Goal: Task Accomplishment & Management: Use online tool/utility

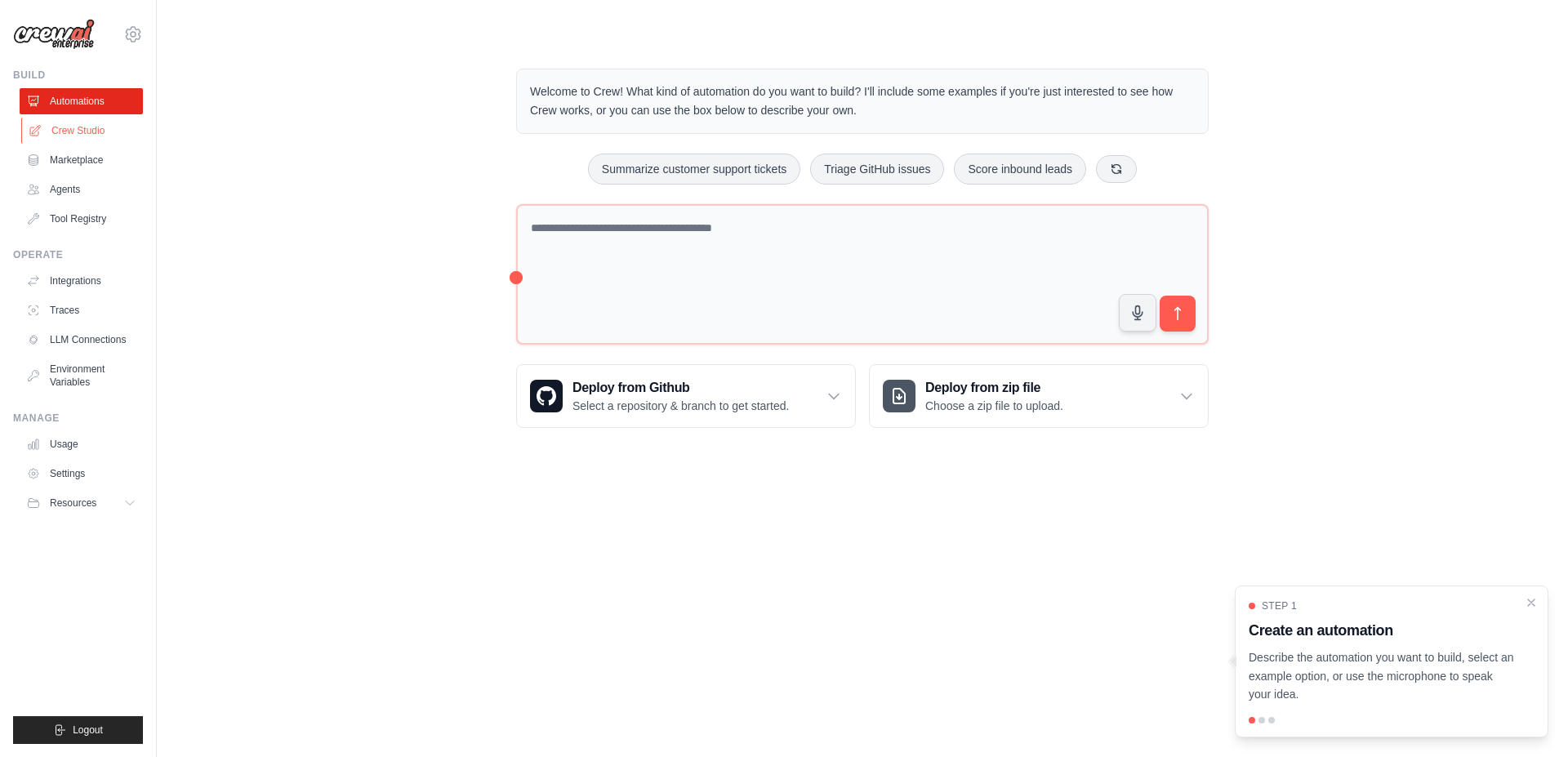
click at [102, 138] on link "Crew Studio" at bounding box center [83, 131] width 123 height 27
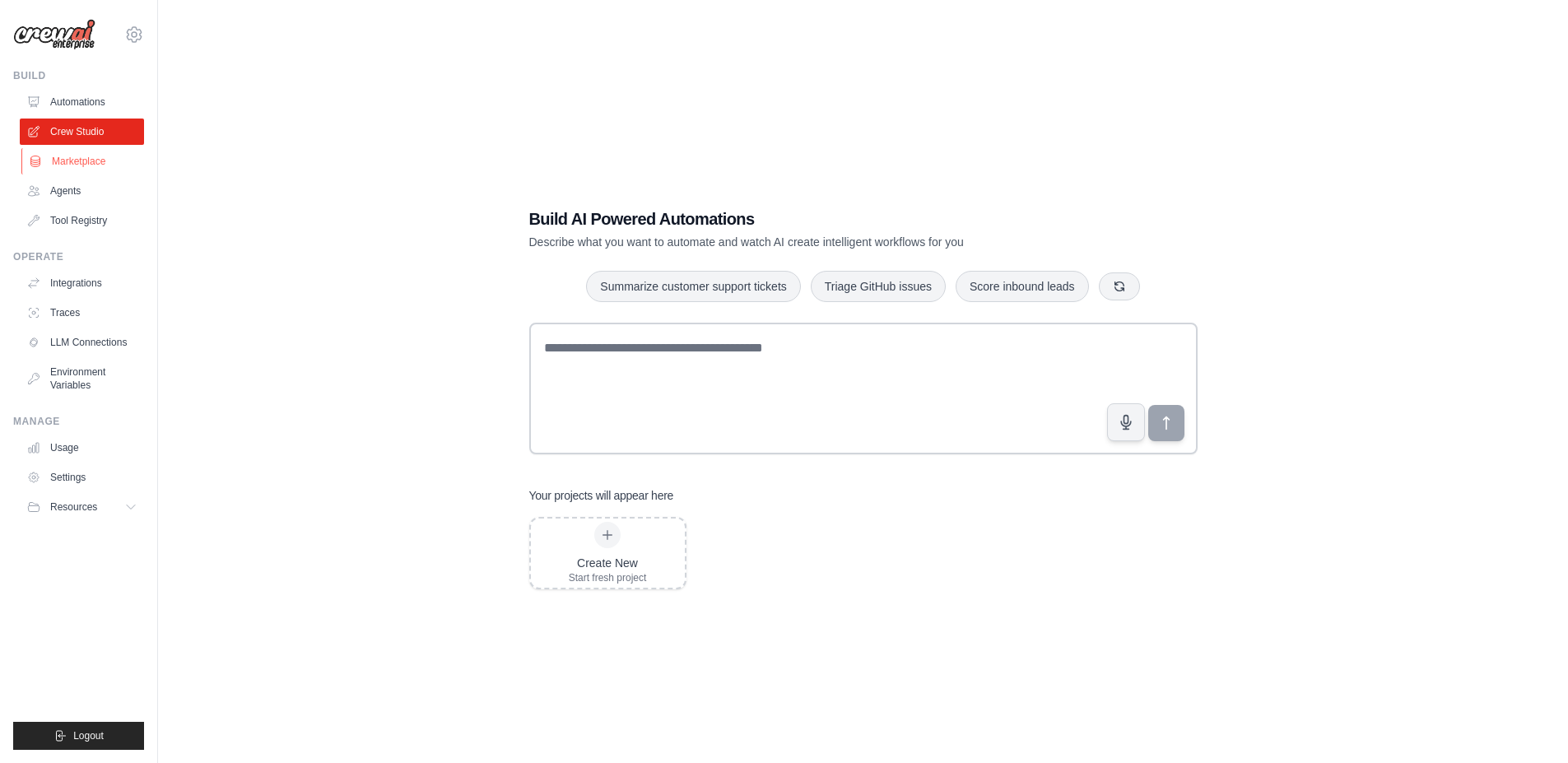
click at [90, 165] on link "Marketplace" at bounding box center [83, 162] width 124 height 27
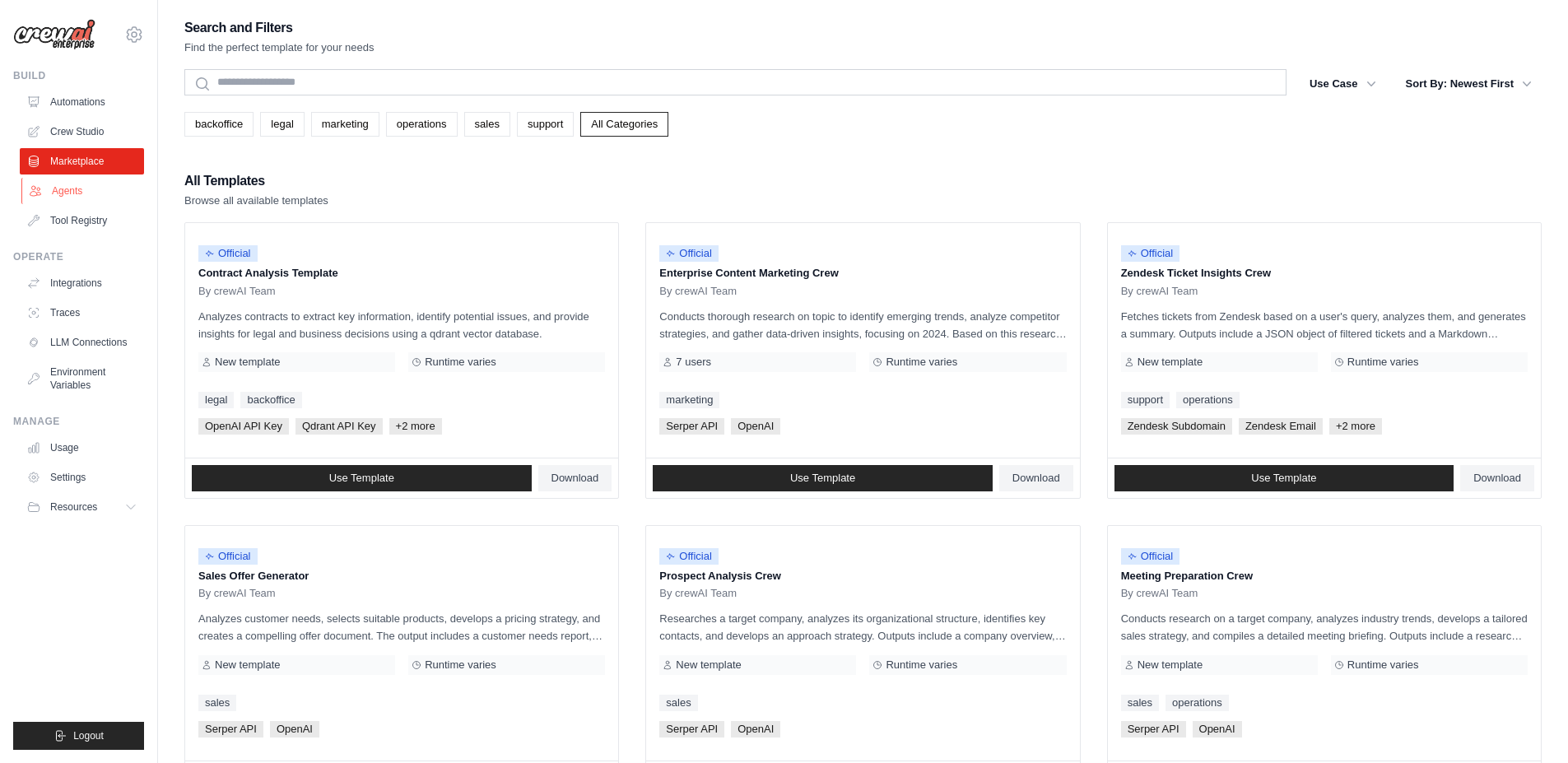
click at [79, 200] on link "Agents" at bounding box center [83, 191] width 124 height 27
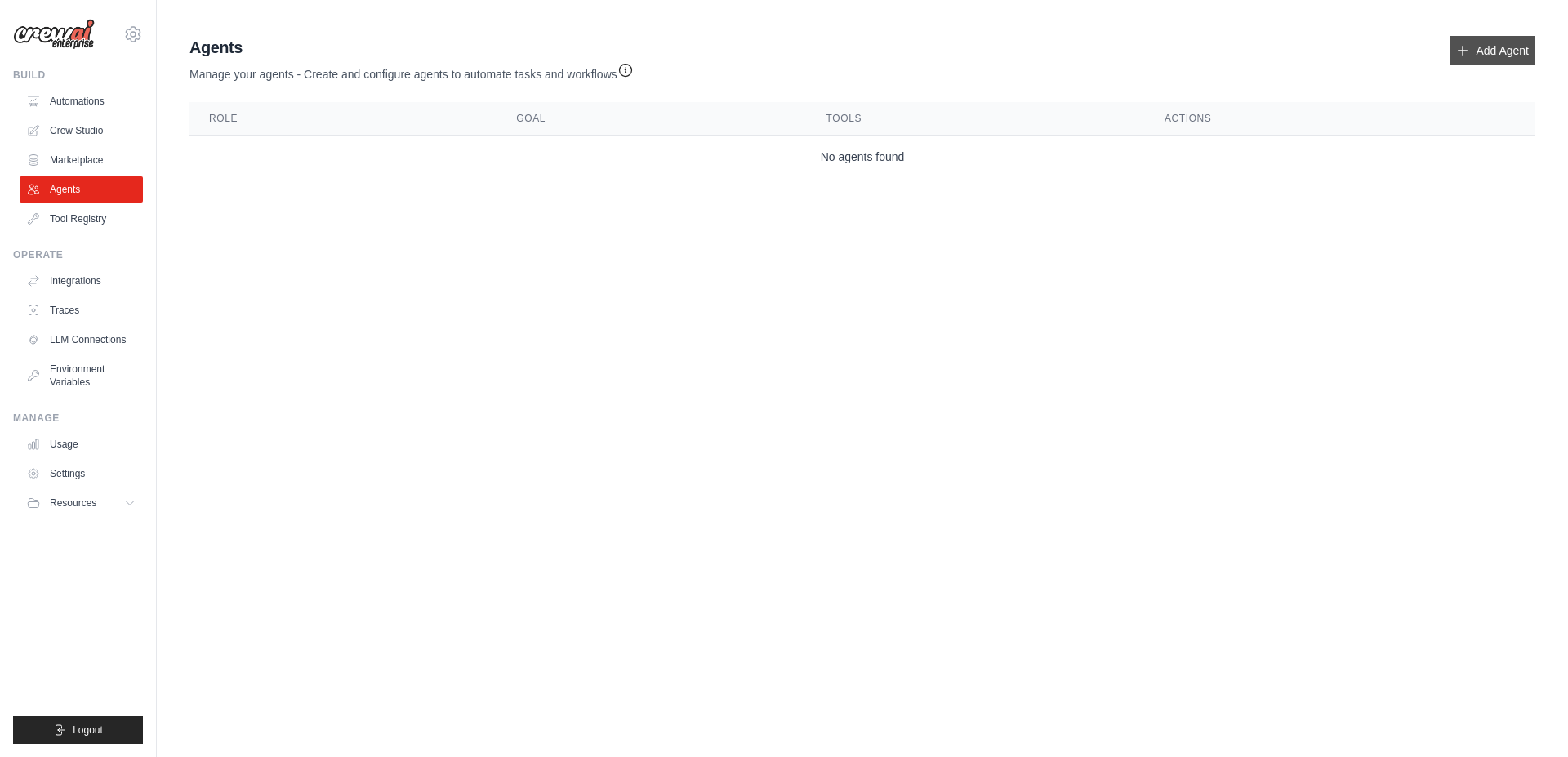
click at [1482, 47] on link "Add Agent" at bounding box center [1493, 51] width 86 height 30
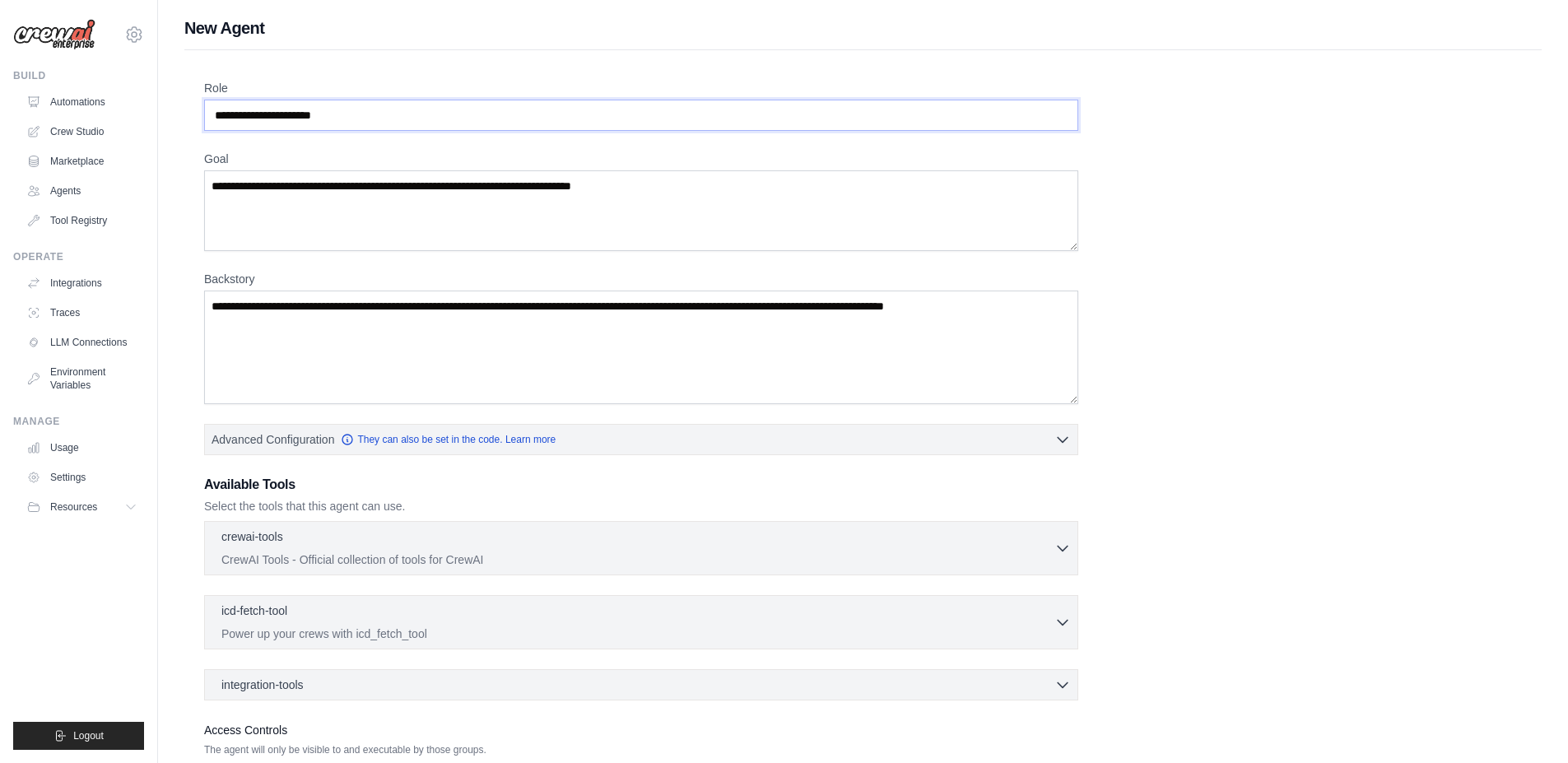
click at [418, 99] on input "Role" at bounding box center [642, 114] width 875 height 31
click at [435, 230] on textarea "Goal" at bounding box center [642, 210] width 875 height 81
click at [634, 363] on textarea "Backstory" at bounding box center [642, 347] width 875 height 114
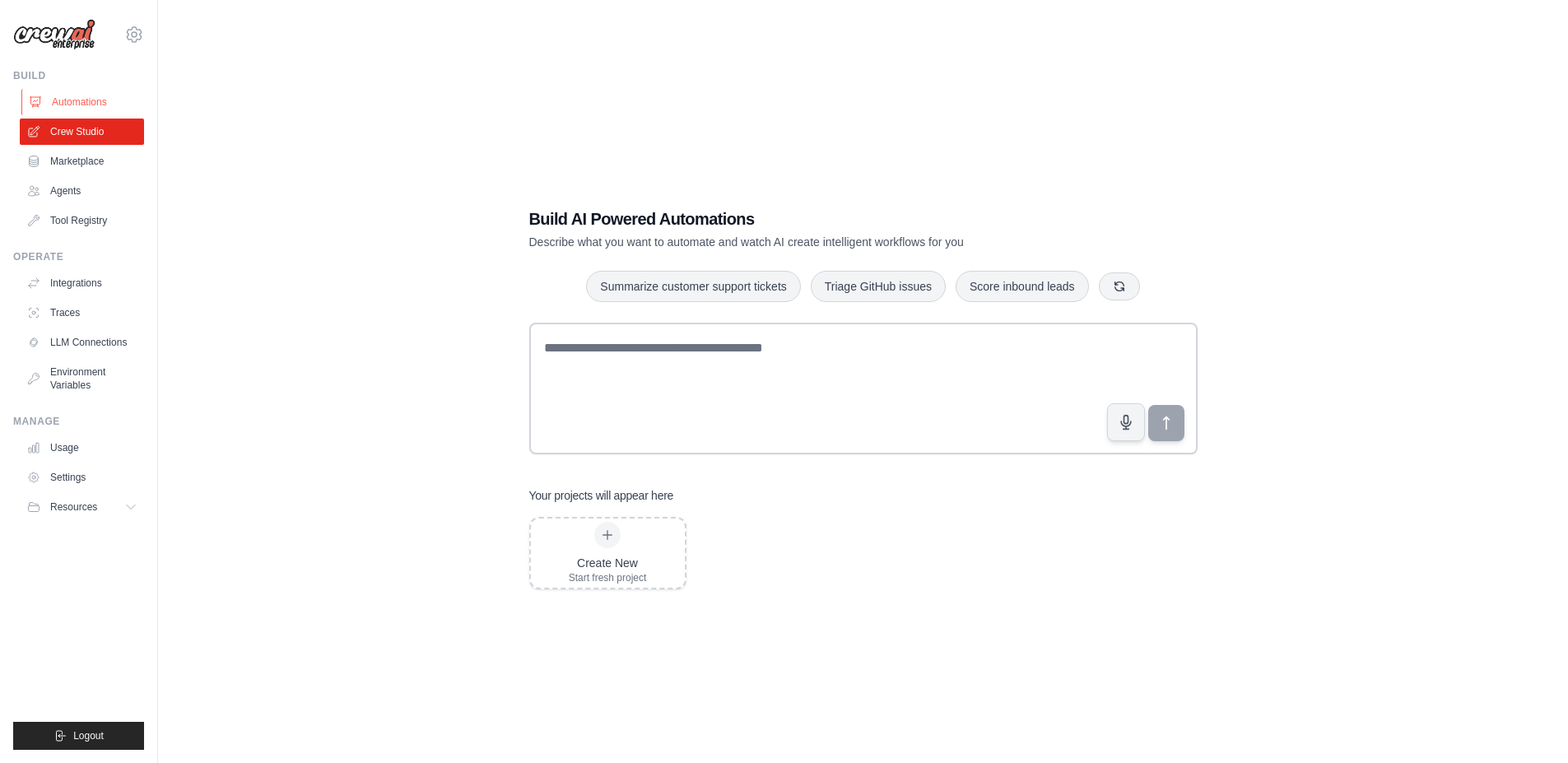
click at [87, 103] on link "Automations" at bounding box center [83, 103] width 124 height 27
